Goal: Navigation & Orientation: Find specific page/section

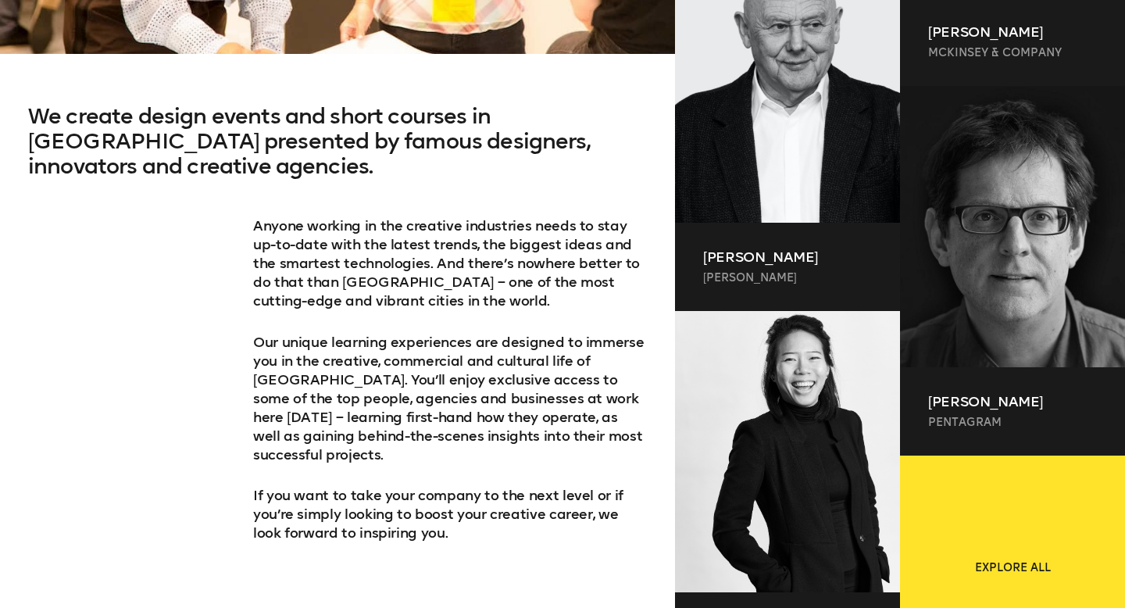
scroll to position [906, 0]
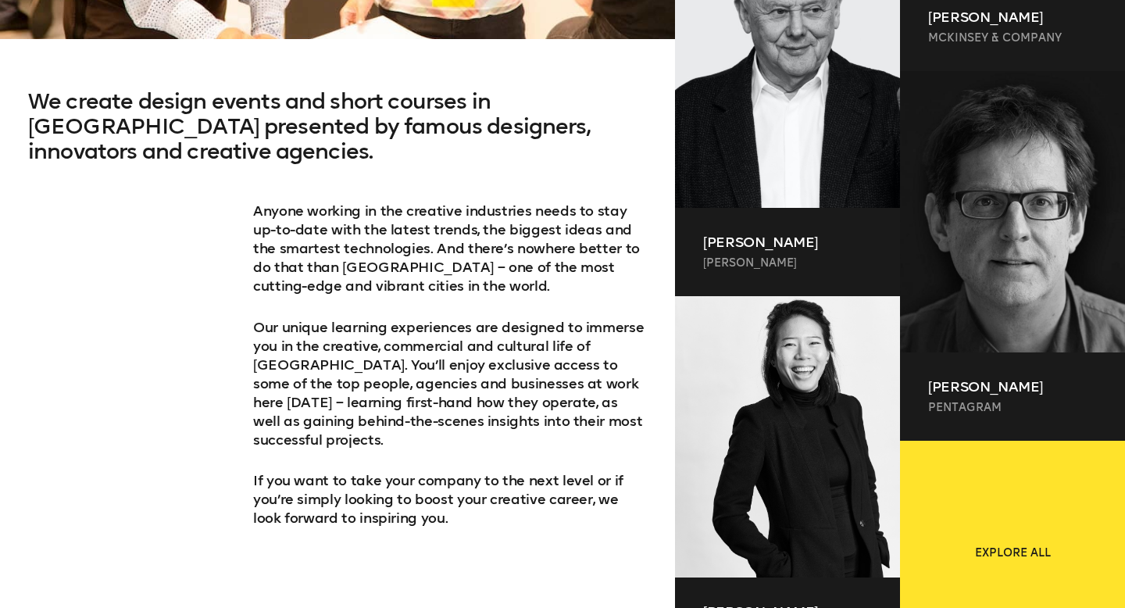
click at [500, 120] on h2 "We create design events and short courses in [GEOGRAPHIC_DATA] presented by fam…" at bounding box center [337, 145] width 619 height 113
click at [441, 132] on h2 "We create design events and short courses in [GEOGRAPHIC_DATA] presented by fam…" at bounding box center [337, 145] width 619 height 113
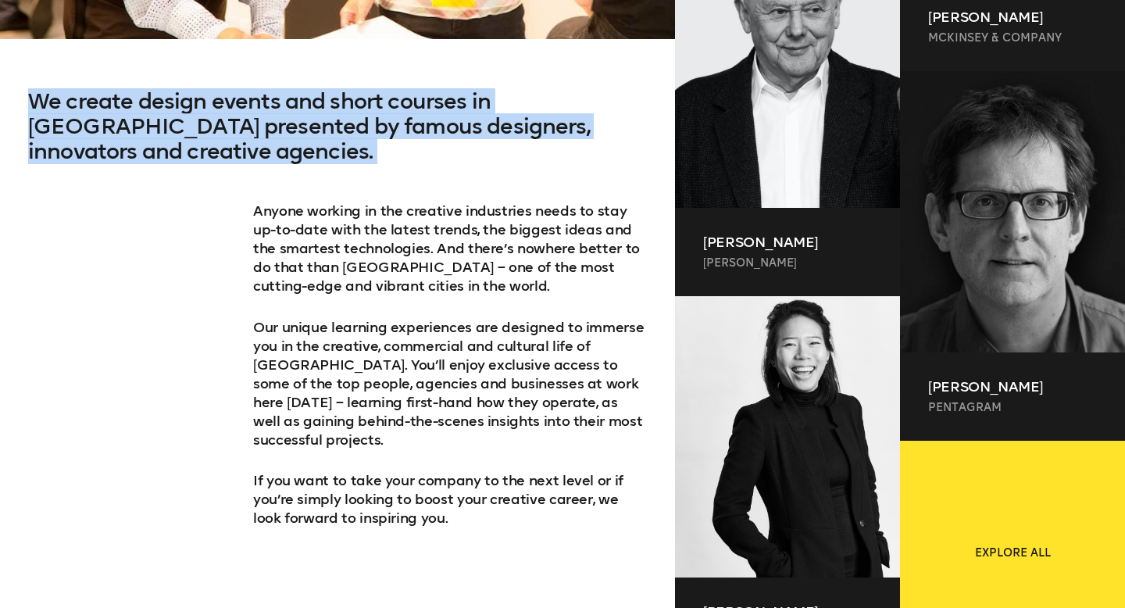
click at [438, 178] on h2 "We create design events and short courses in [GEOGRAPHIC_DATA] presented by fam…" at bounding box center [337, 145] width 619 height 113
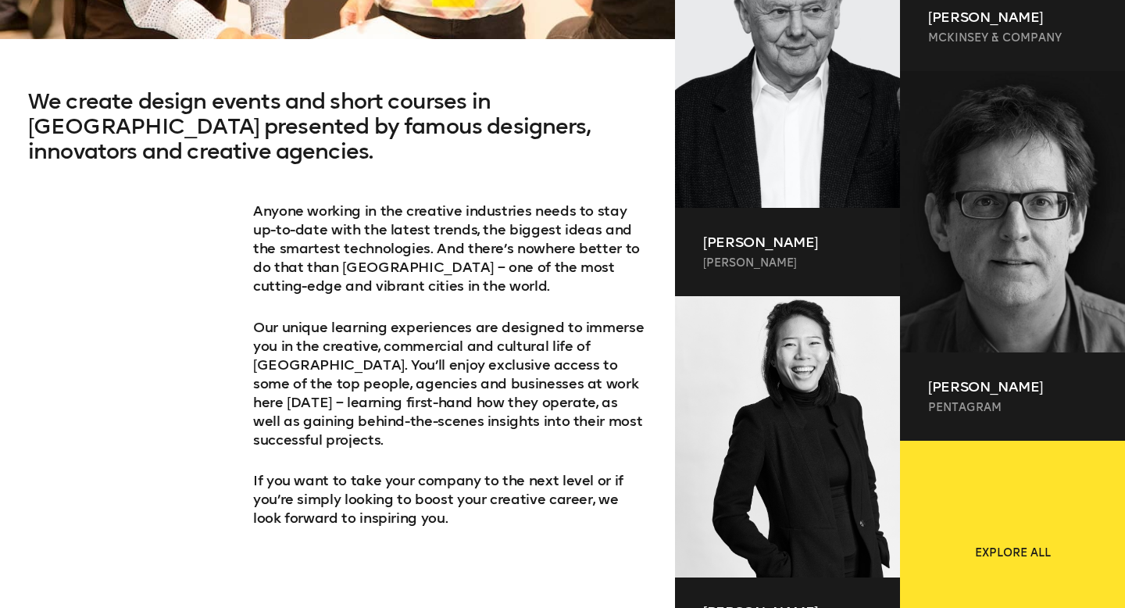
click at [438, 212] on p "Anyone working in the creative industries needs to stay up-­to-­date with the l…" at bounding box center [450, 249] width 394 height 94
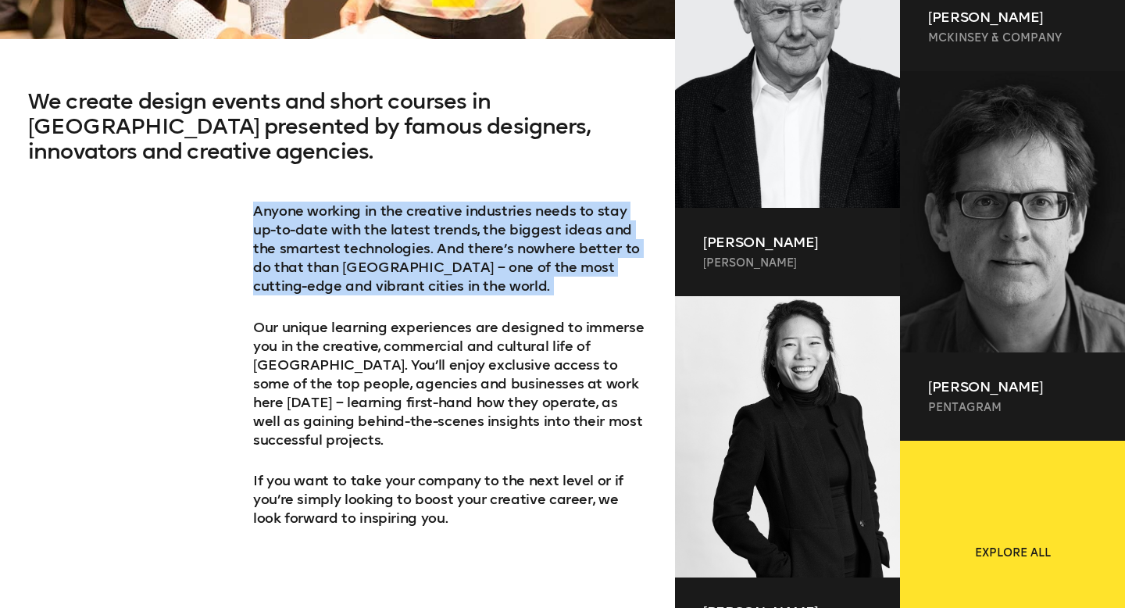
click at [438, 212] on p "Anyone working in the creative industries needs to stay up-­to-­date with the l…" at bounding box center [450, 249] width 394 height 94
click at [438, 271] on p "Anyone working in the creative industries needs to stay up-­to-­date with the l…" at bounding box center [450, 249] width 394 height 94
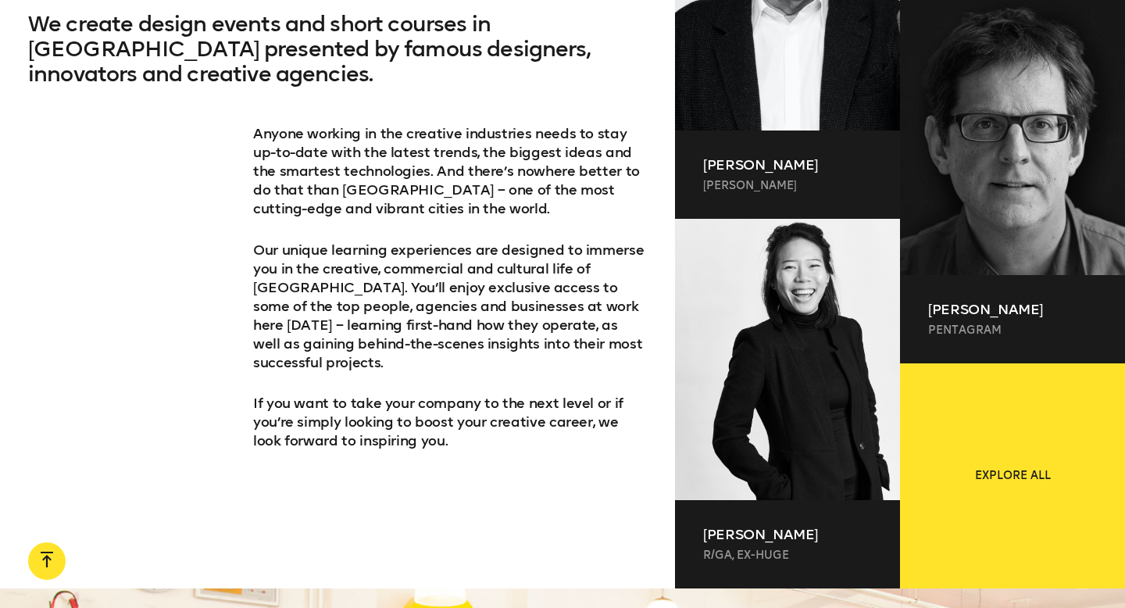
scroll to position [985, 0]
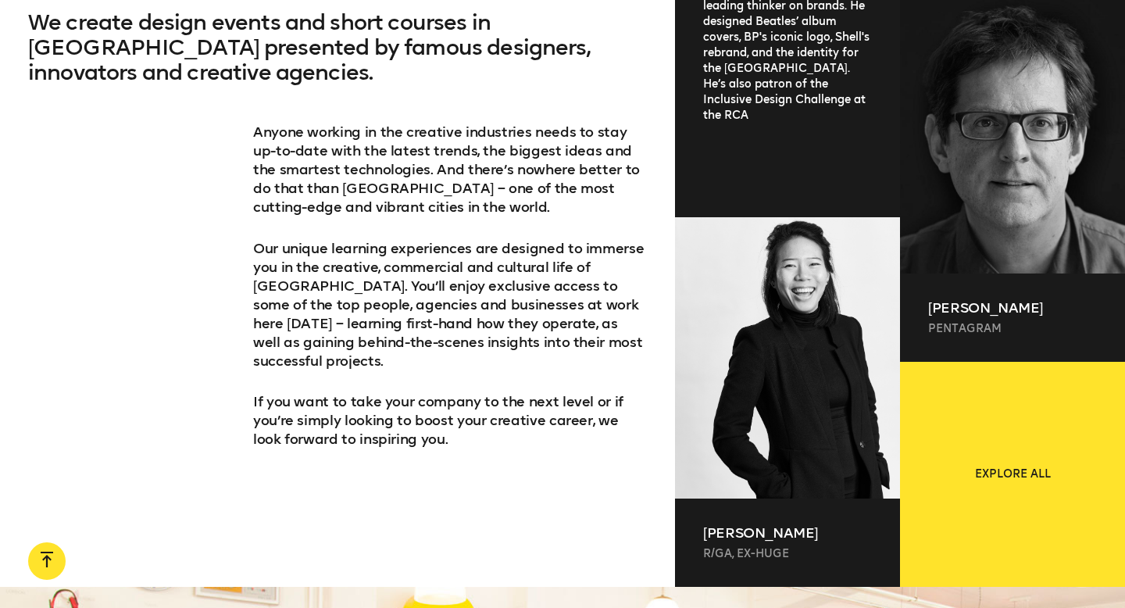
click at [773, 148] on div "Co-founder of one of the world’s most iconic design companies – [PERSON_NAME] –…" at bounding box center [787, 64] width 225 height 256
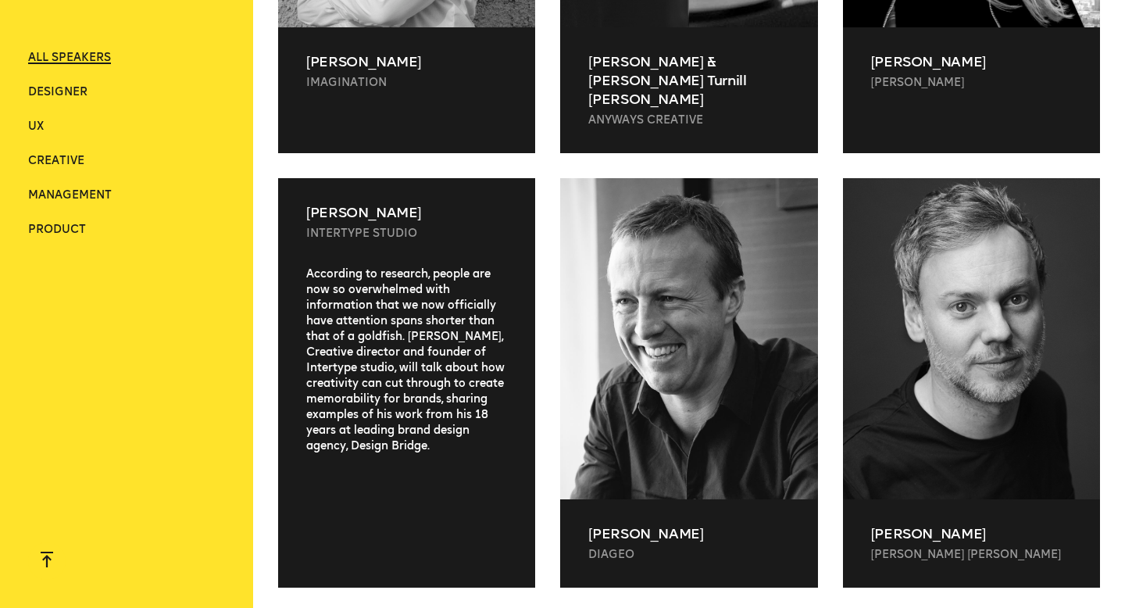
scroll to position [9543, 0]
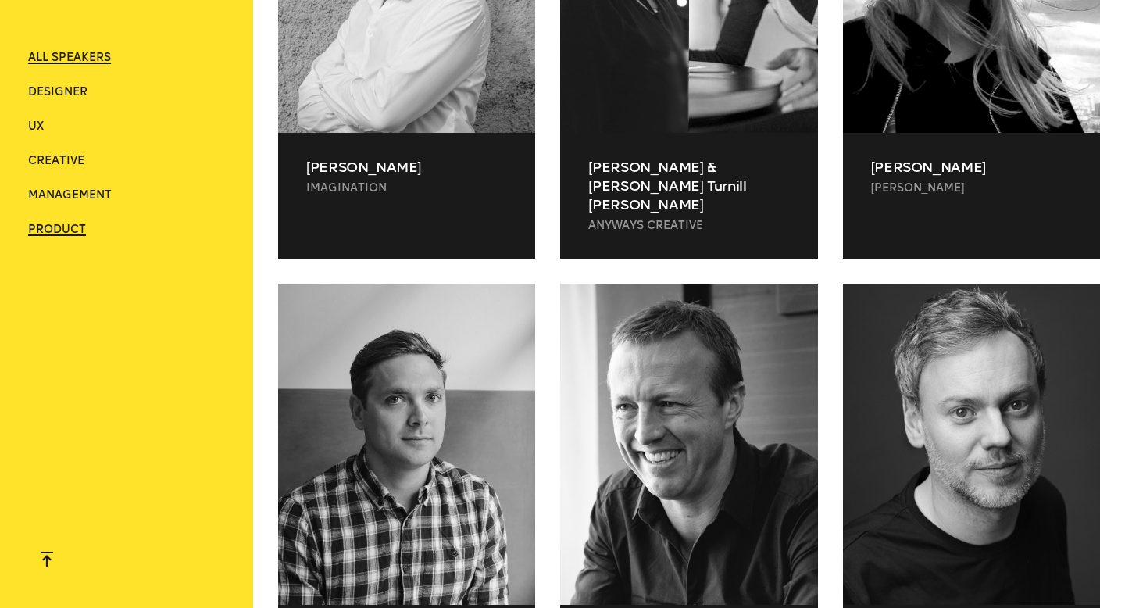
click at [65, 234] on span "Product" at bounding box center [57, 229] width 58 height 13
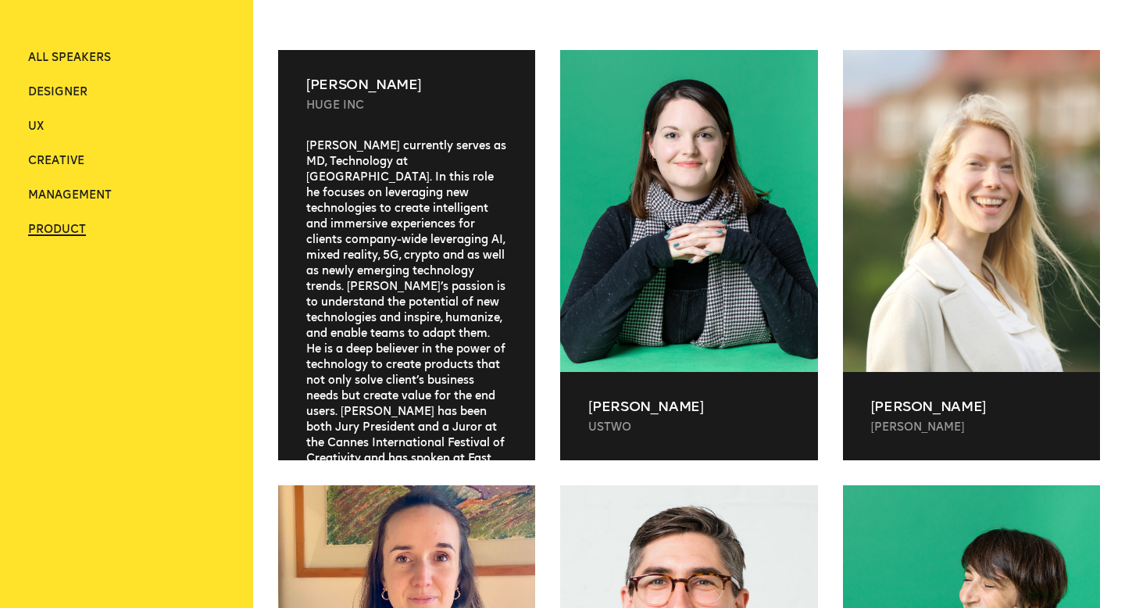
scroll to position [464, 0]
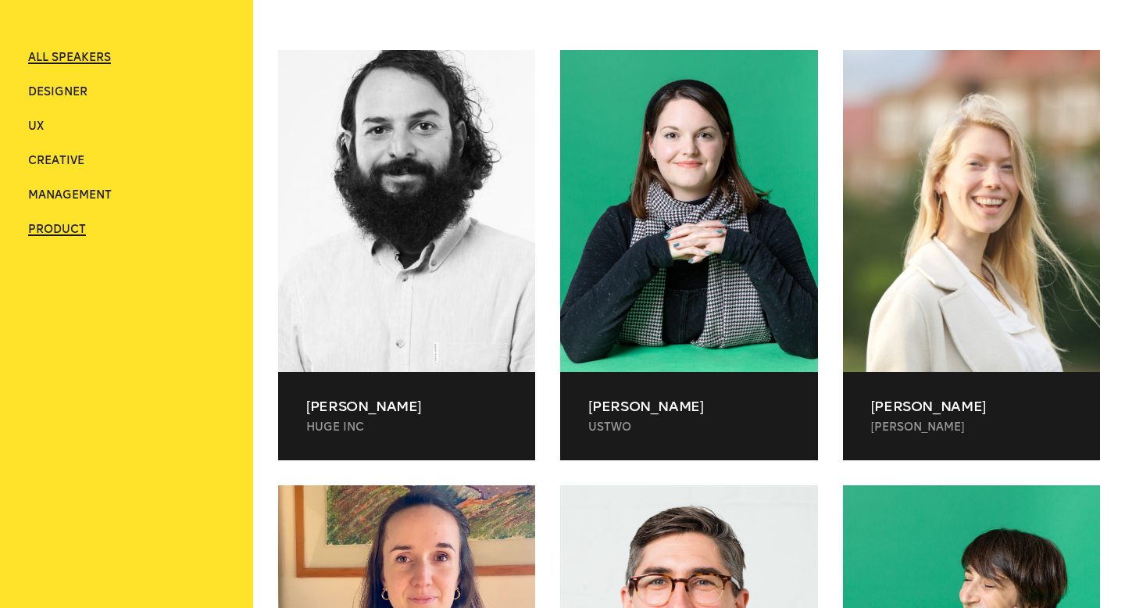
click at [61, 52] on span "ALL SPEAKERS" at bounding box center [69, 57] width 83 height 13
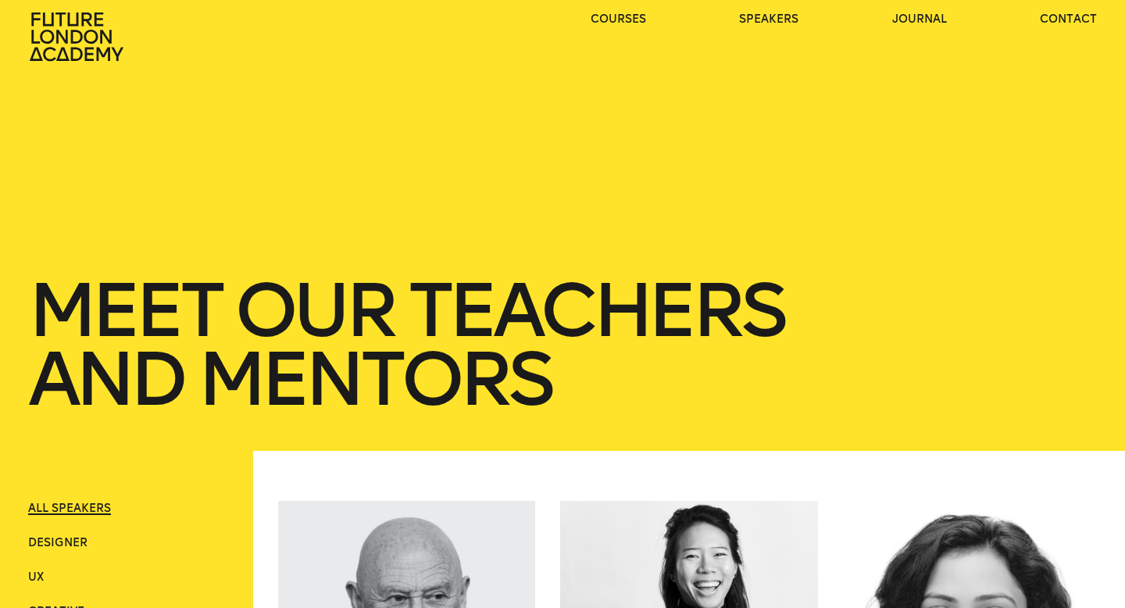
scroll to position [0, 0]
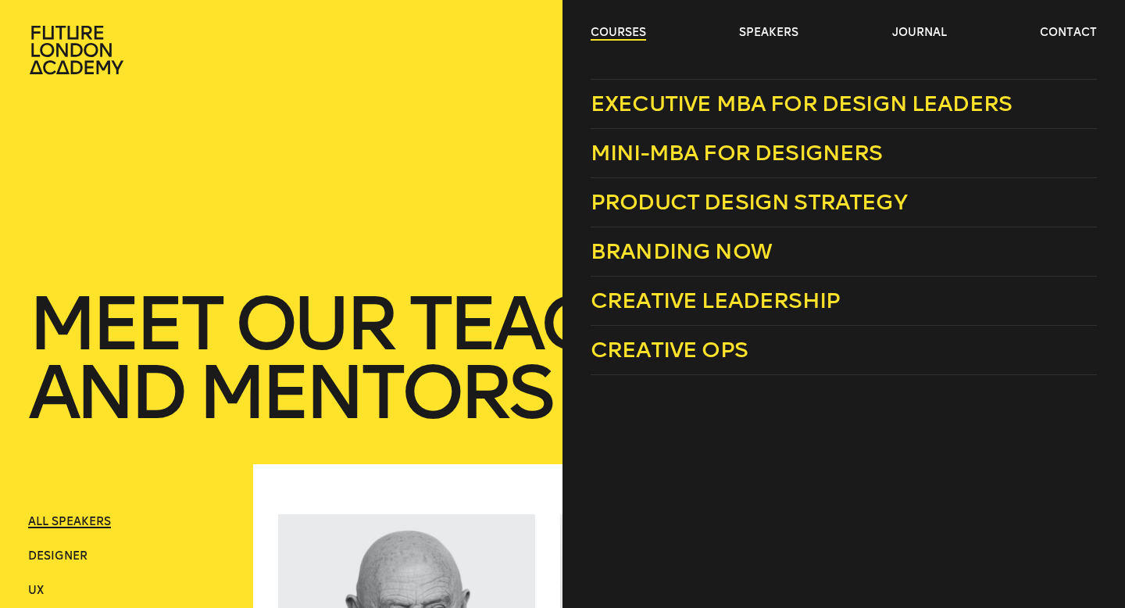
click at [614, 29] on link "courses" at bounding box center [618, 33] width 55 height 16
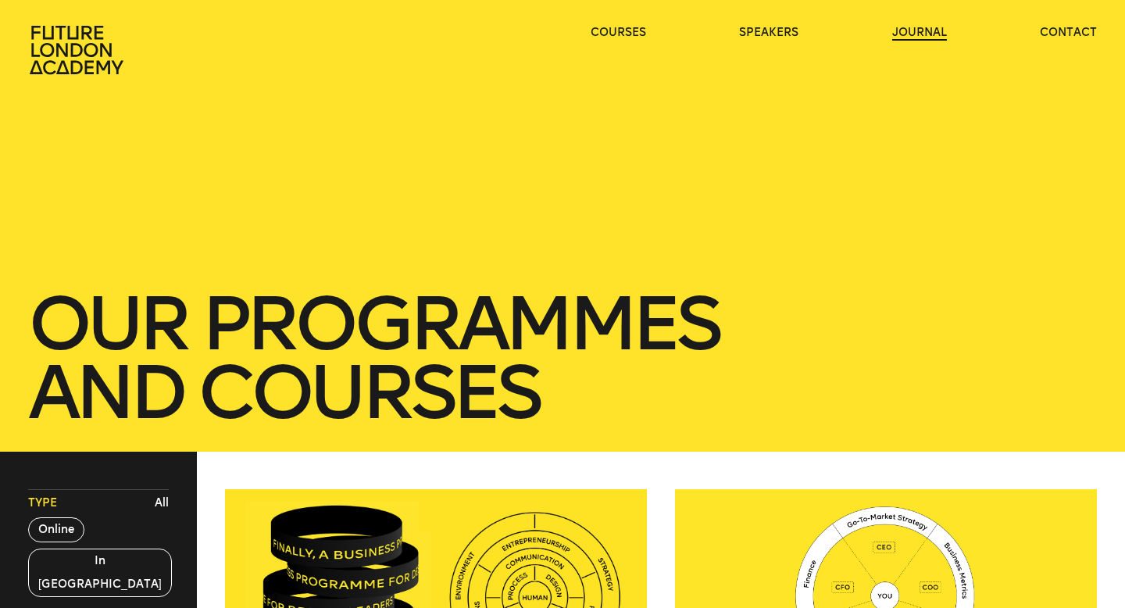
click at [927, 27] on link "journal" at bounding box center [919, 33] width 55 height 16
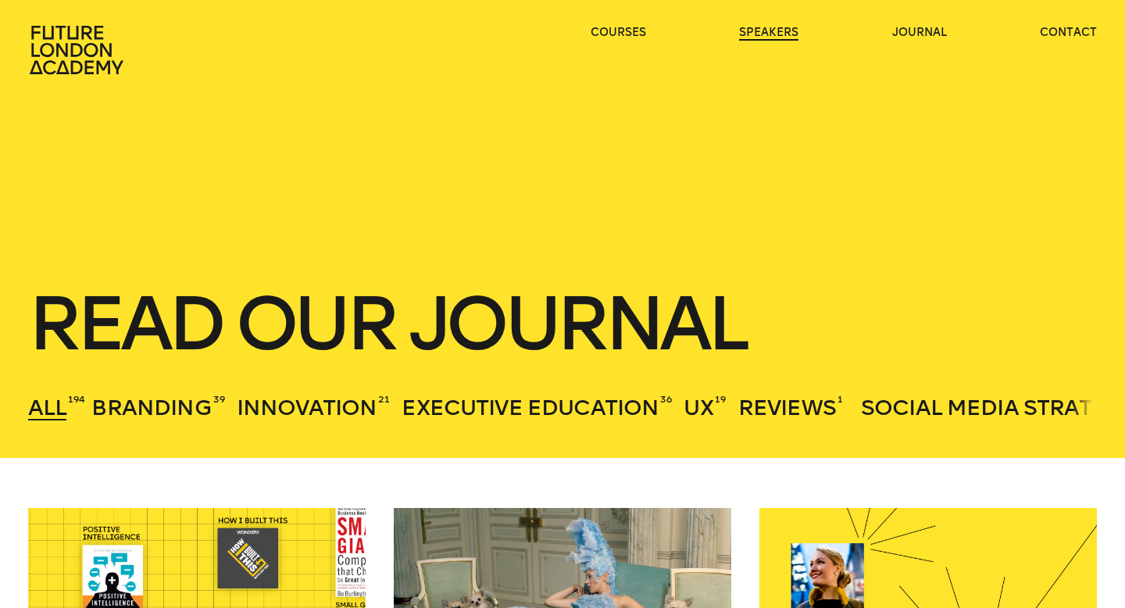
click at [776, 31] on link "speakers" at bounding box center [768, 33] width 59 height 16
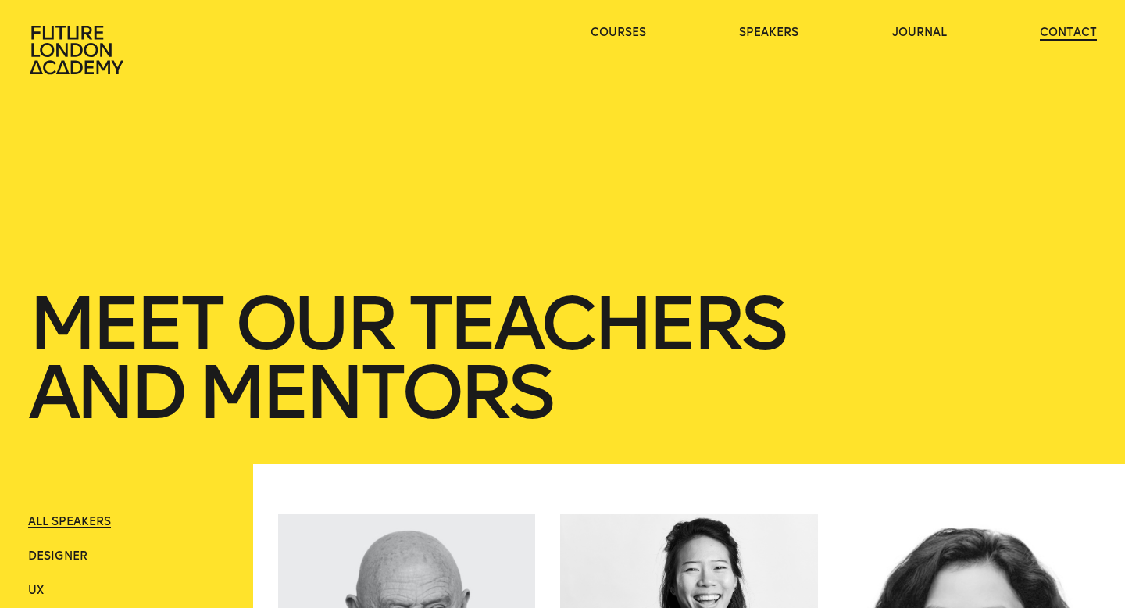
click at [1086, 33] on link "contact" at bounding box center [1068, 33] width 57 height 16
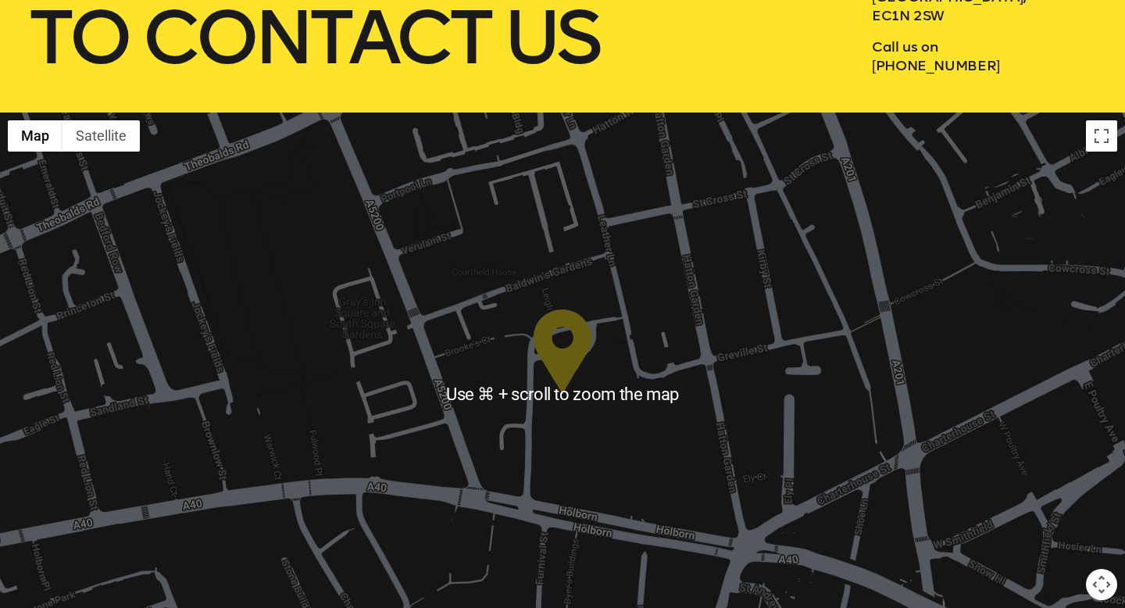
scroll to position [356, 0]
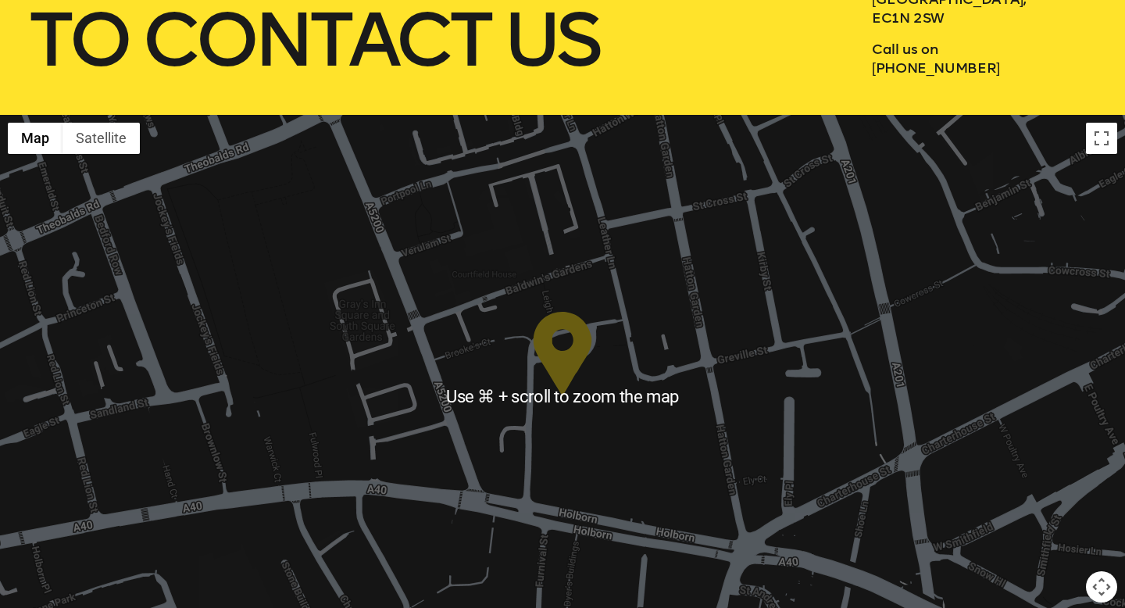
click at [789, 415] on div at bounding box center [562, 396] width 1125 height 563
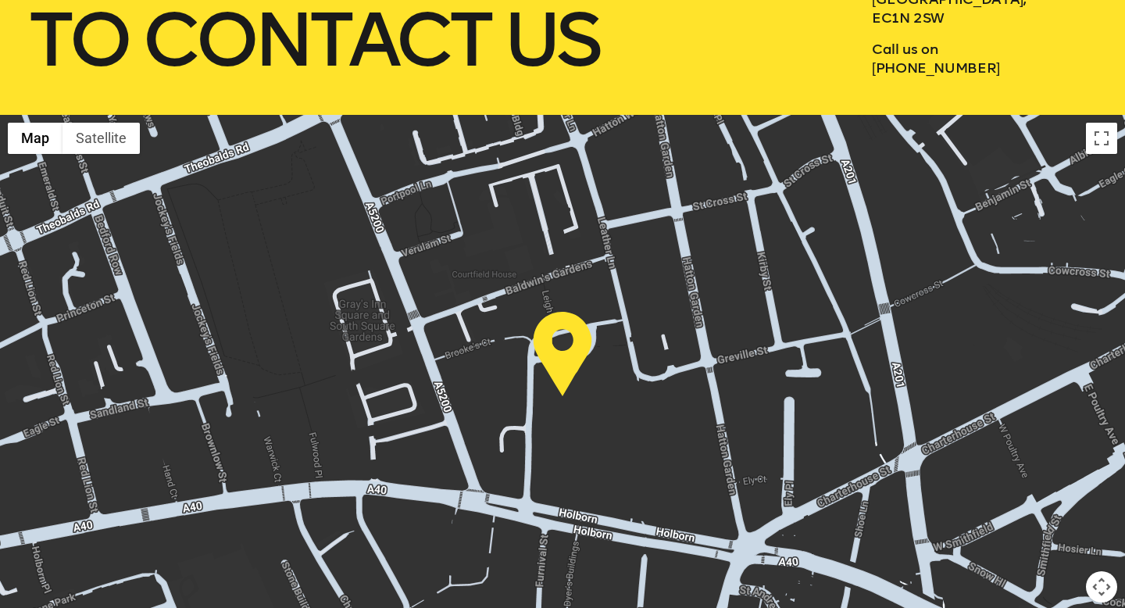
click at [534, 415] on div at bounding box center [562, 396] width 1125 height 563
click at [558, 386] on img at bounding box center [562, 354] width 59 height 84
click at [565, 364] on img at bounding box center [562, 354] width 59 height 84
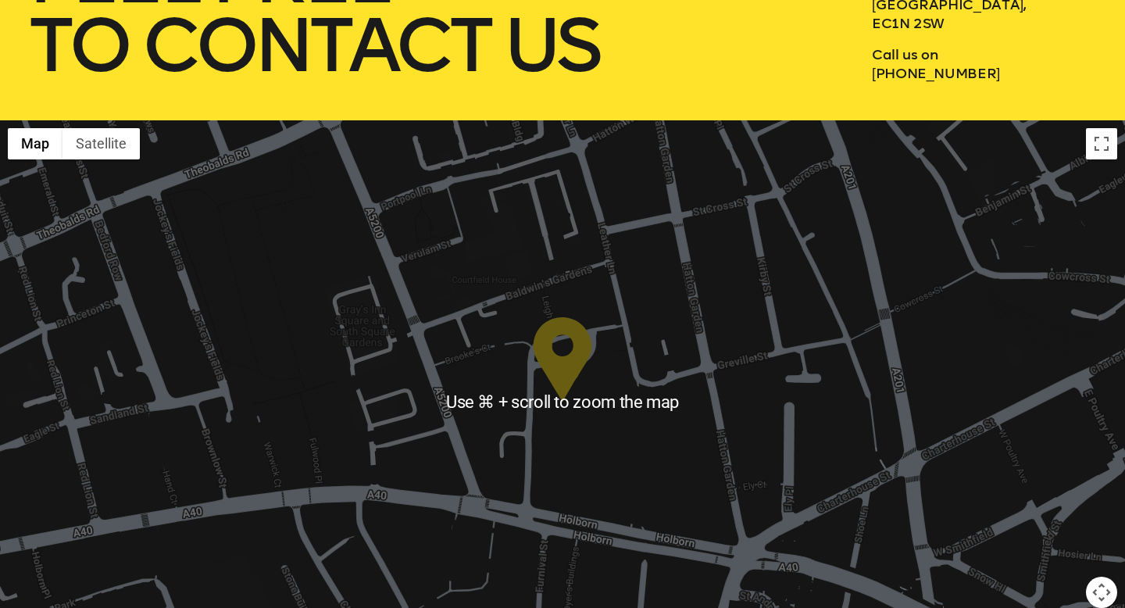
scroll to position [0, 0]
